Goal: Task Accomplishment & Management: Complete application form

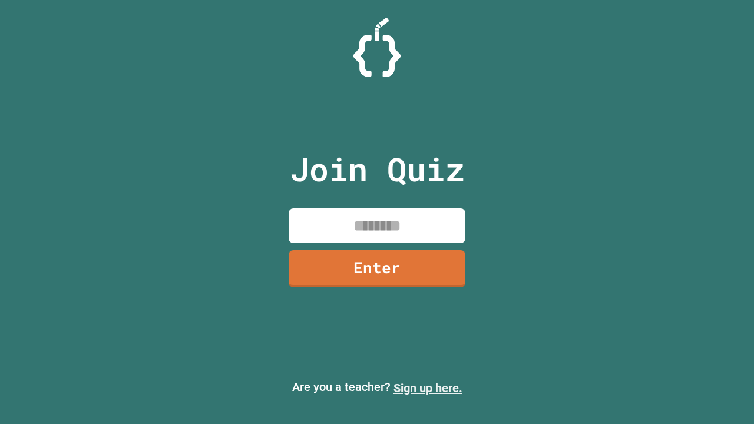
click at [428, 388] on link "Sign up here." at bounding box center [427, 388] width 69 height 14
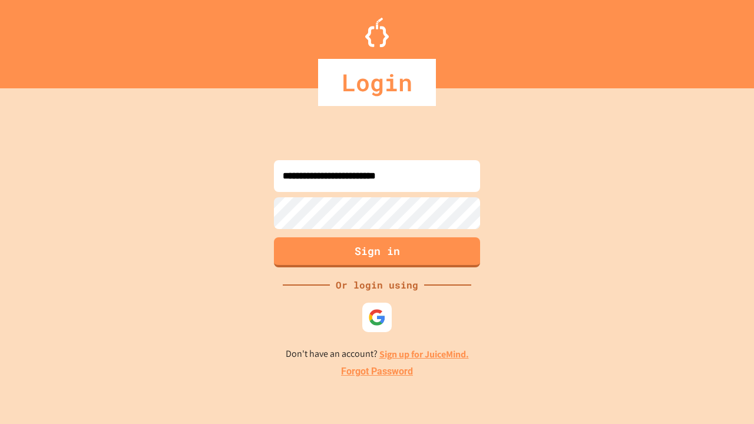
type input "**********"
